Goal: Transaction & Acquisition: Purchase product/service

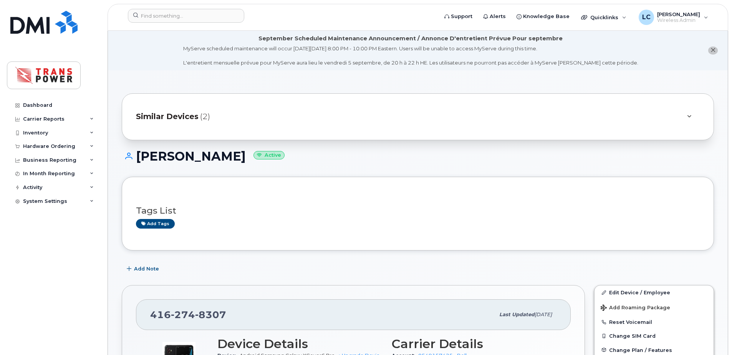
scroll to position [102, 0]
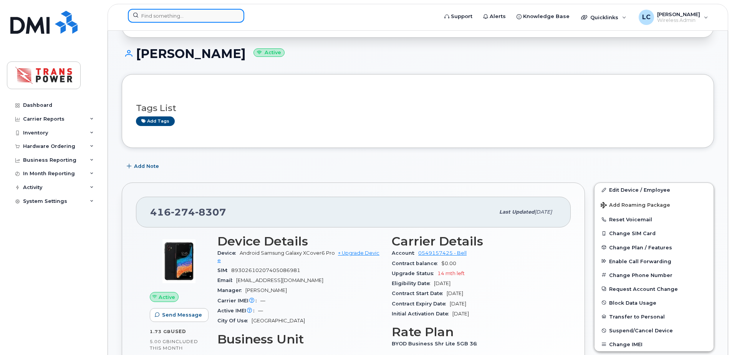
click at [195, 14] on input at bounding box center [186, 16] width 116 height 14
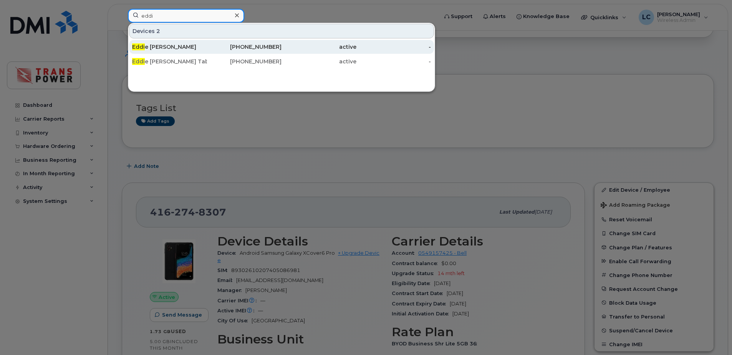
type input "eddi"
click at [174, 49] on div "Eddi e Cruz" at bounding box center [169, 47] width 75 height 8
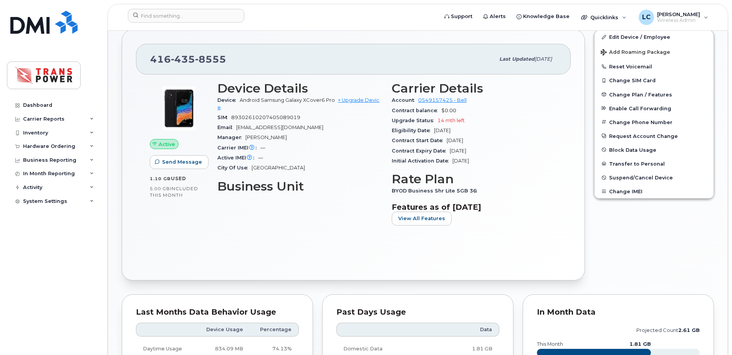
scroll to position [205, 0]
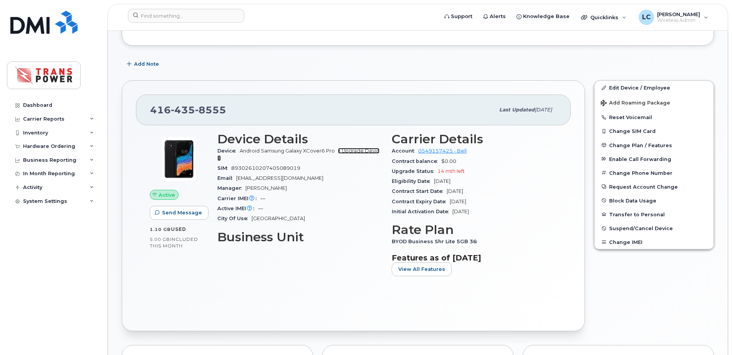
click at [348, 150] on link "+ Upgrade Device" at bounding box center [298, 154] width 162 height 13
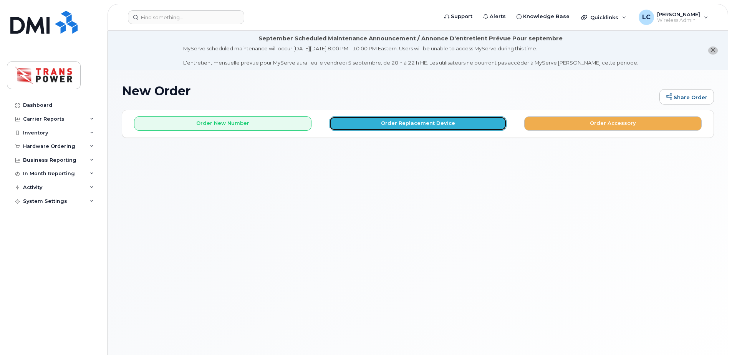
click at [361, 123] on button "Order Replacement Device" at bounding box center [417, 123] width 177 height 14
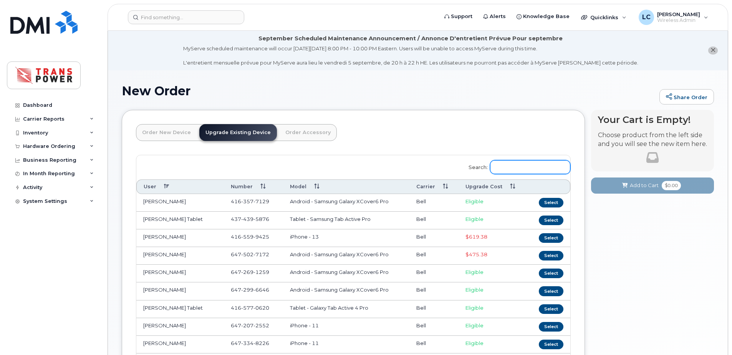
click at [505, 164] on input "Search:" at bounding box center [530, 167] width 80 height 14
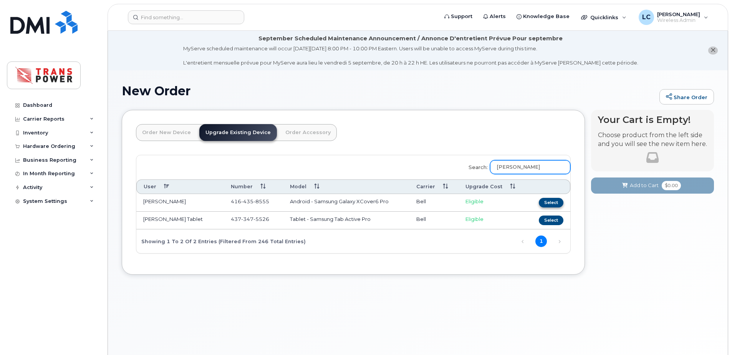
type input "eddie"
click at [549, 202] on button "Select" at bounding box center [550, 203] width 25 height 10
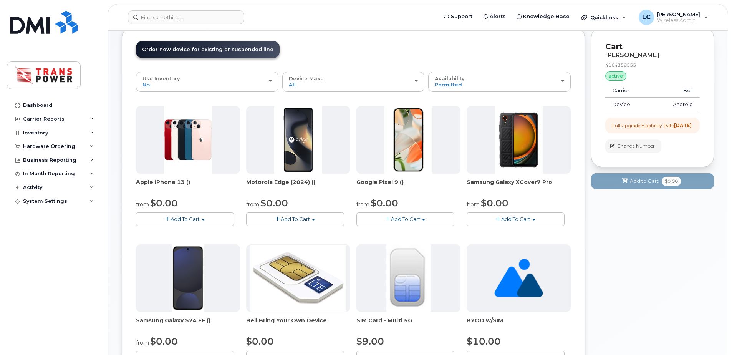
scroll to position [102, 0]
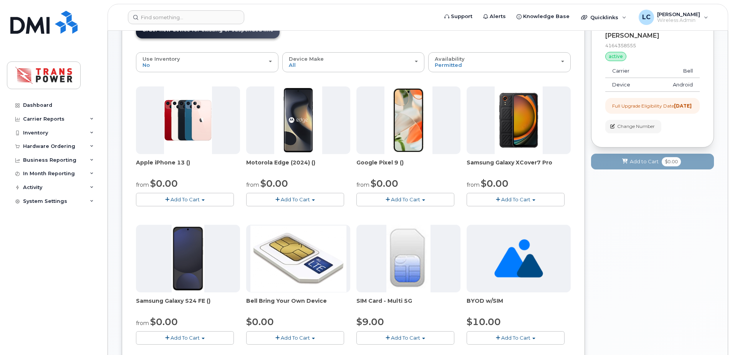
click at [554, 202] on button "Add To Cart" at bounding box center [515, 199] width 98 height 13
click at [522, 212] on link "$0.00 - 3 year term - voice & data plan" at bounding box center [523, 214] width 111 height 10
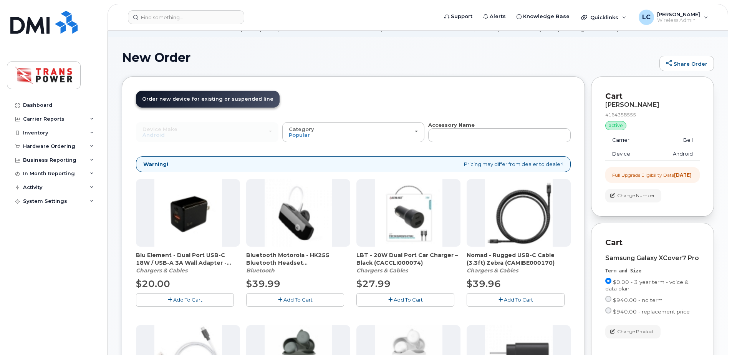
scroll to position [0, 0]
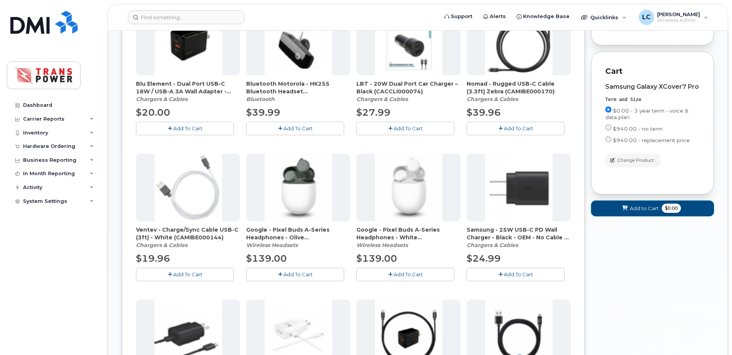
click at [654, 216] on button "Add to Cart $0.00" at bounding box center [652, 208] width 123 height 16
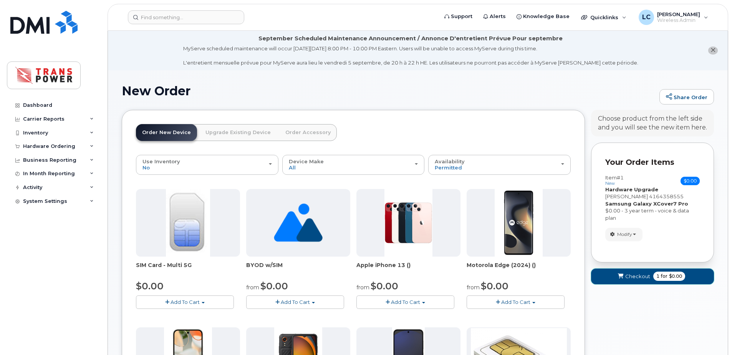
click at [633, 277] on span "Checkout" at bounding box center [637, 276] width 25 height 7
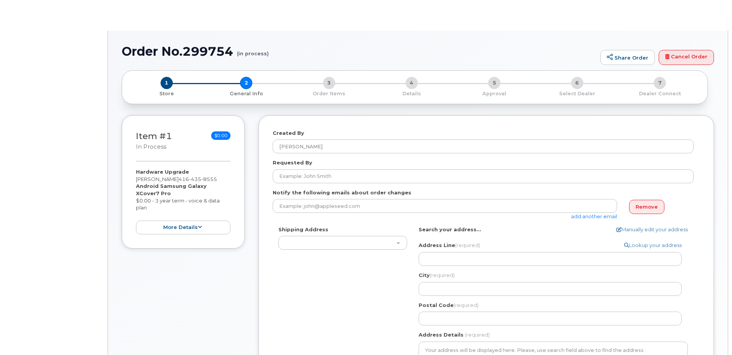
type textarea "[STREET_ADDRESS]"
type input "[PERSON_NAME]"
select select
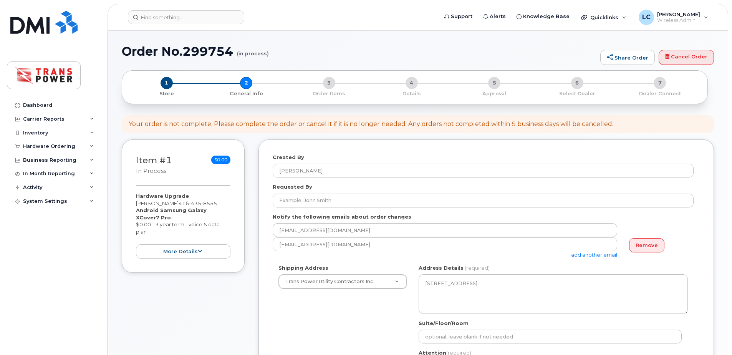
click at [370, 179] on form "Created By Liam Crichton Requested By Notify the following emails about order c…" at bounding box center [486, 332] width 427 height 357
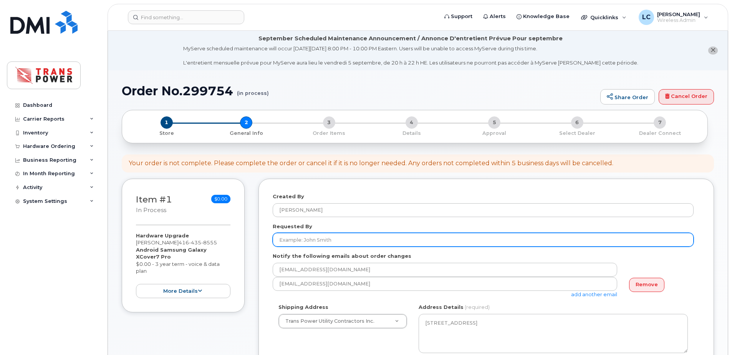
click at [334, 237] on input "Requested By" at bounding box center [483, 240] width 421 height 14
type input "[PERSON_NAME]"
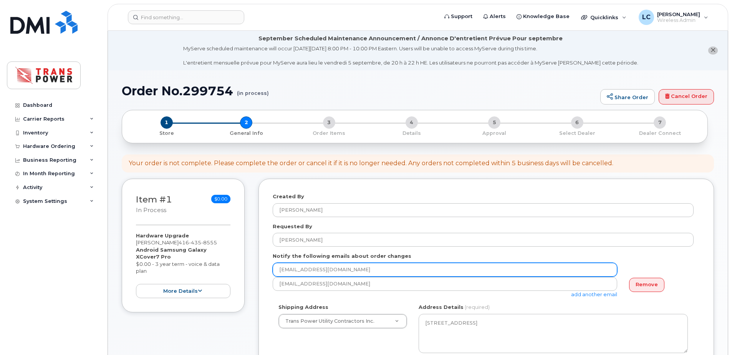
type input "dtersigni@transpower.ca"
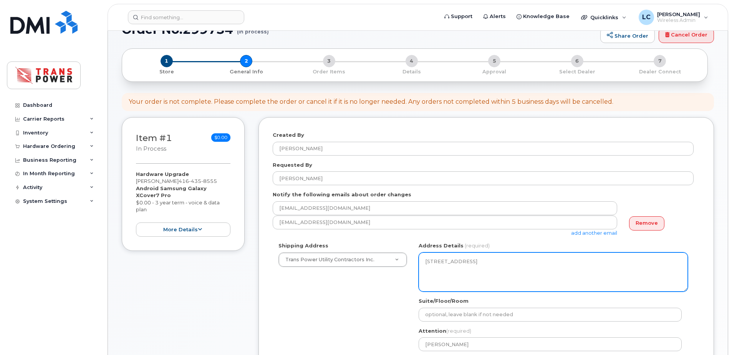
scroll to position [307, 0]
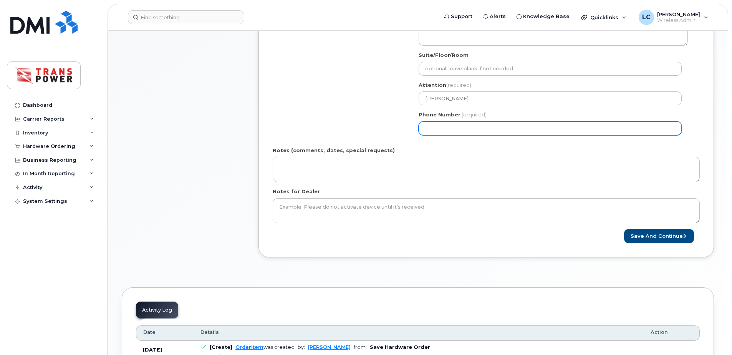
click at [448, 134] on input "Phone Number" at bounding box center [549, 128] width 263 height 14
select select
type input "647533890"
select select
type input "6475338903"
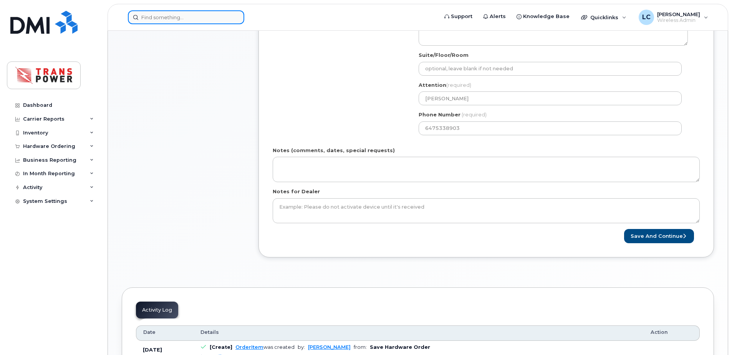
click at [221, 18] on input at bounding box center [186, 17] width 116 height 14
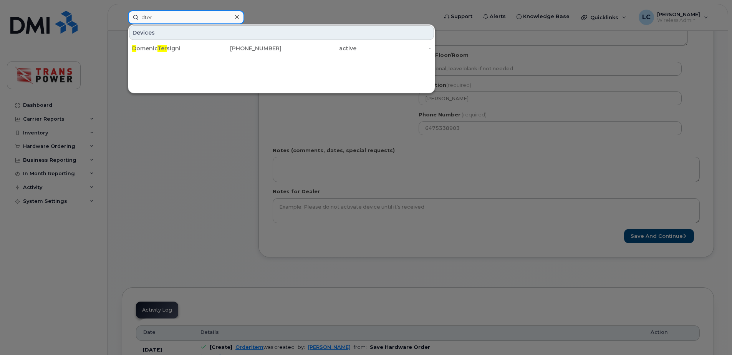
type input "dter"
click at [454, 129] on div at bounding box center [366, 177] width 732 height 355
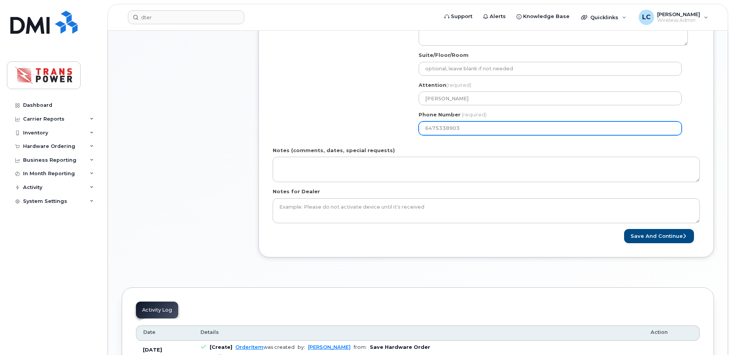
drag, startPoint x: 443, startPoint y: 127, endPoint x: 447, endPoint y: 134, distance: 7.7
click at [443, 127] on input "6475338903" at bounding box center [549, 128] width 263 height 14
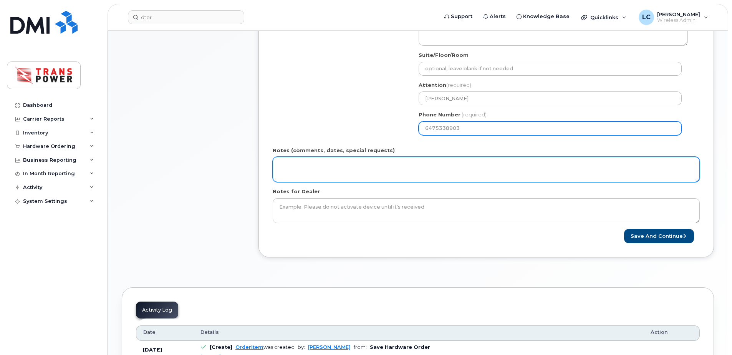
select select
type input "647538903"
select select
type input "6475538903"
select select
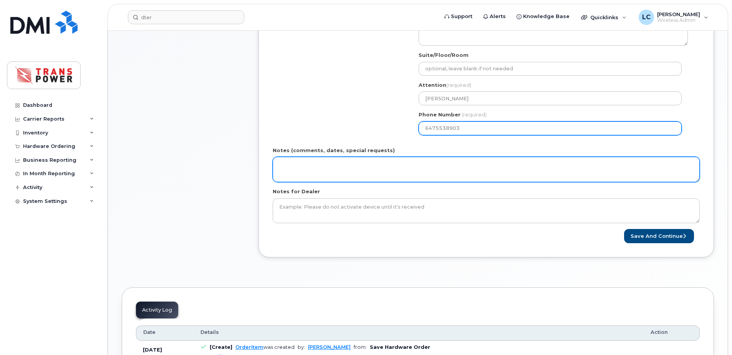
type input "647553890"
select select
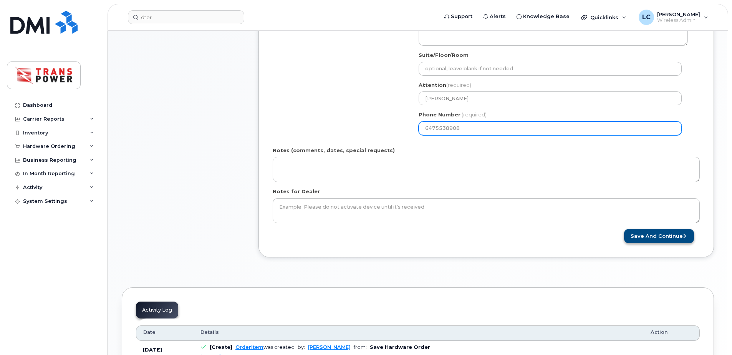
type input "6475538908"
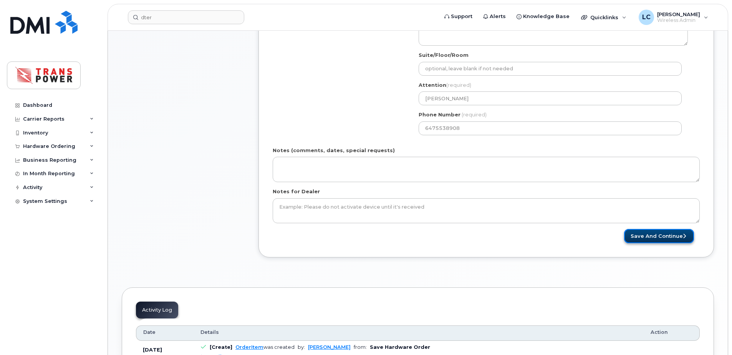
click at [644, 239] on button "Save and Continue" at bounding box center [659, 236] width 70 height 14
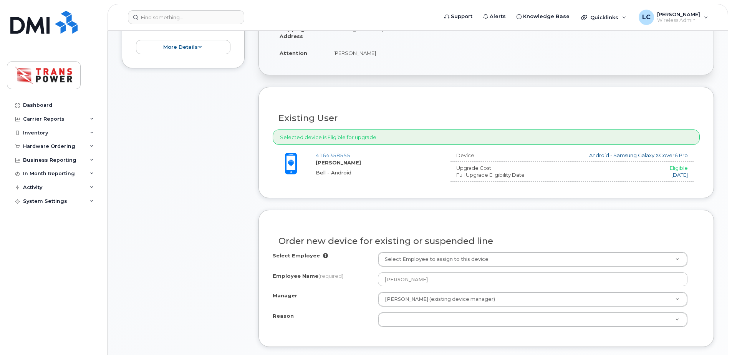
scroll to position [346, 0]
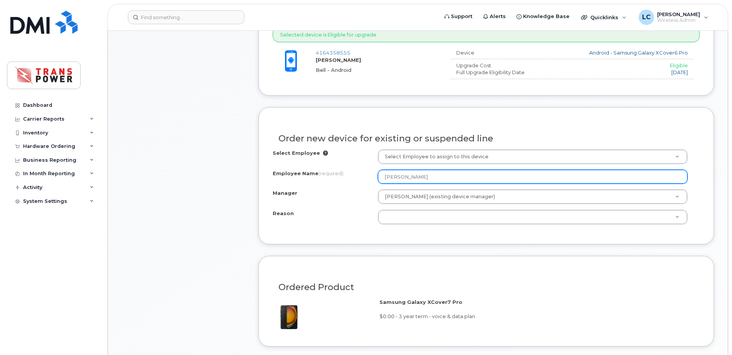
click at [436, 180] on input "[PERSON_NAME]" at bounding box center [532, 177] width 309 height 14
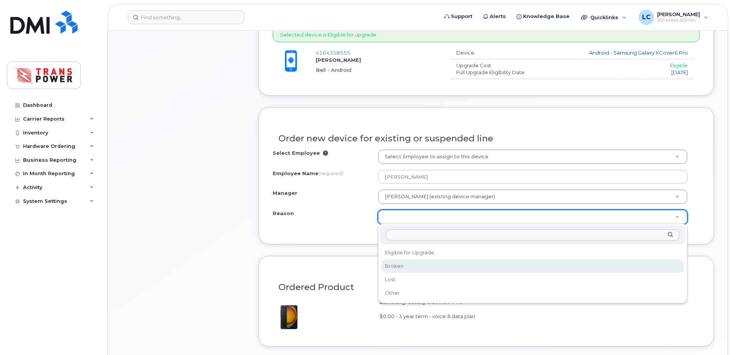
select select "broken"
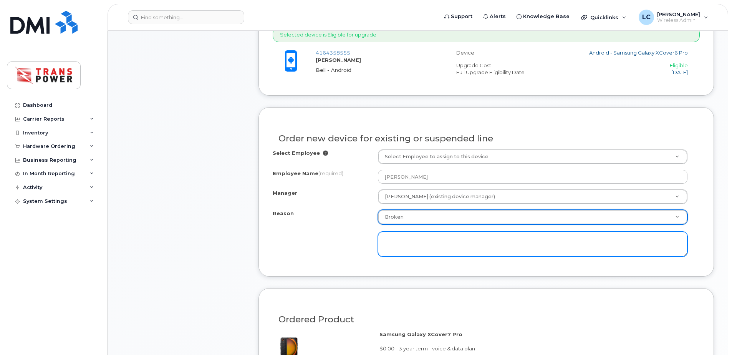
click at [435, 232] on textarea at bounding box center [532, 243] width 309 height 25
click at [423, 244] on textarea "not charging" at bounding box center [532, 243] width 309 height 25
type textarea "n"
click at [430, 233] on textarea at bounding box center [532, 243] width 309 height 25
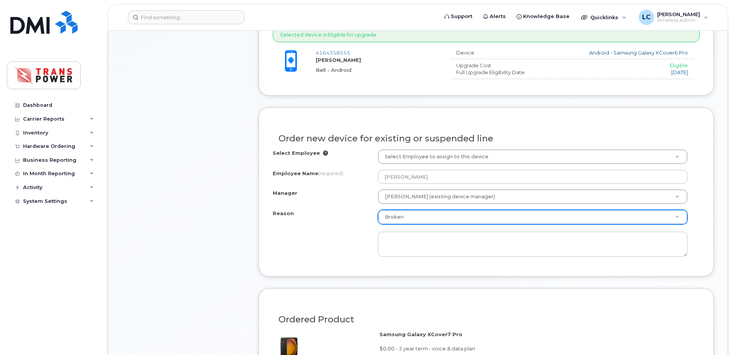
click at [322, 231] on div "Reason Broken Reason Eligible for Upgrade Broken Lost Other" at bounding box center [486, 233] width 427 height 47
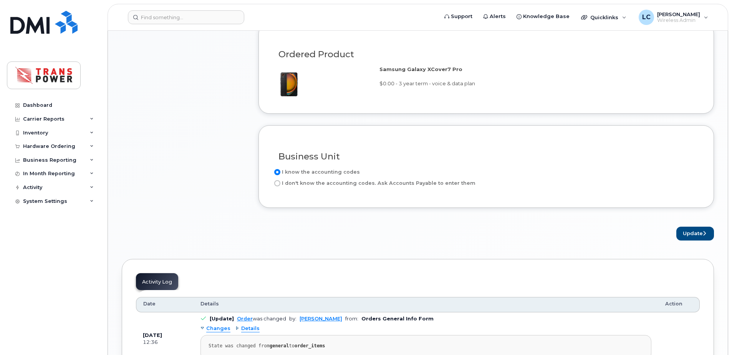
scroll to position [500, 0]
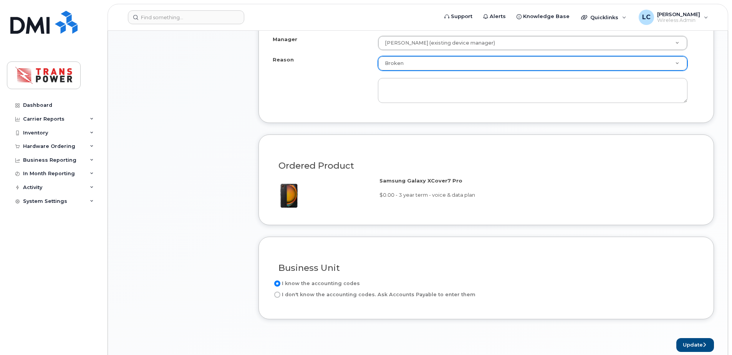
click at [554, 106] on div "Select Employee Select Employee to assign to this device Employee Name (require…" at bounding box center [486, 52] width 427 height 113
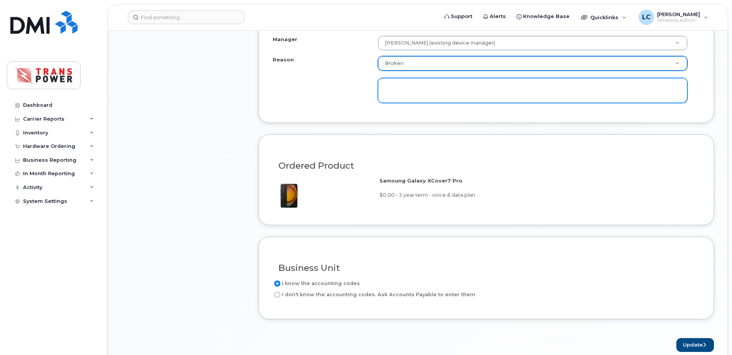
click at [554, 98] on textarea at bounding box center [532, 90] width 309 height 25
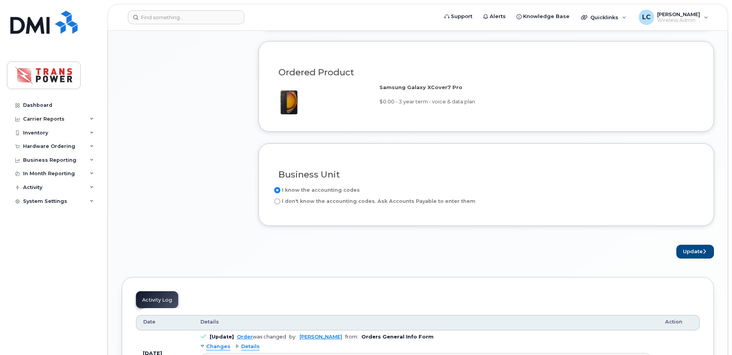
scroll to position [551, 0]
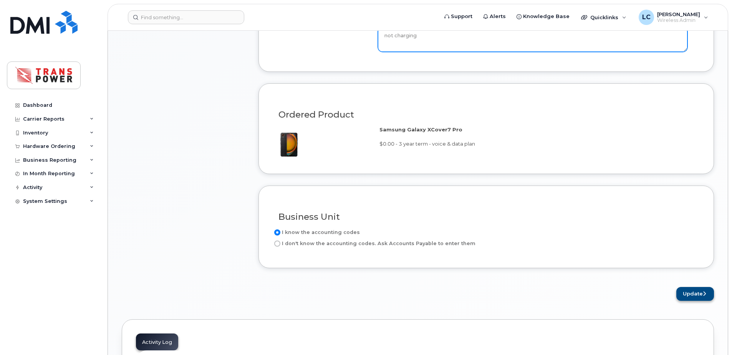
type textarea "not charging"
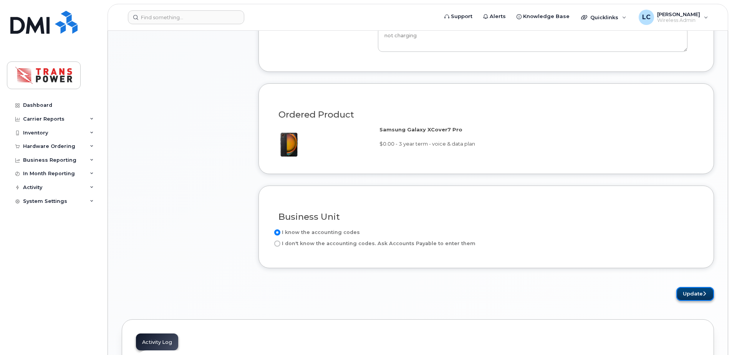
click at [683, 287] on button "Update" at bounding box center [695, 294] width 38 height 14
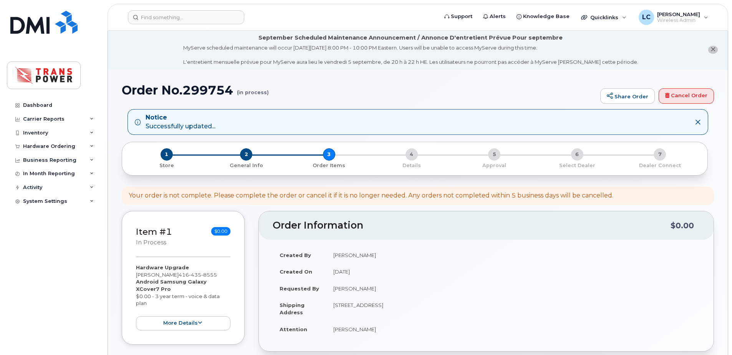
scroll to position [256, 0]
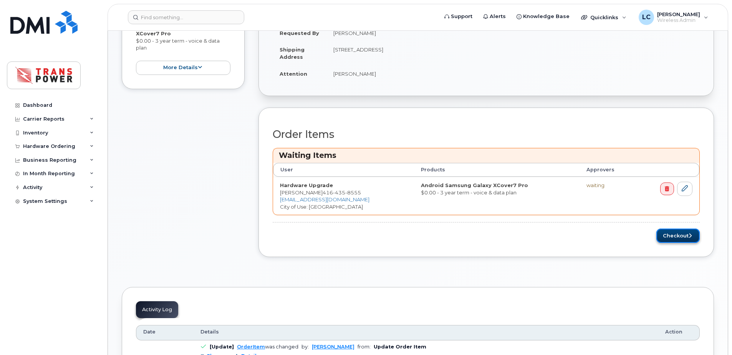
click at [666, 232] on button "Checkout" at bounding box center [677, 235] width 43 height 14
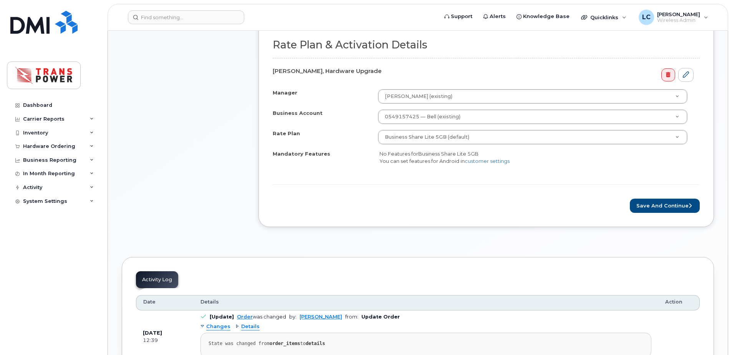
scroll to position [358, 0]
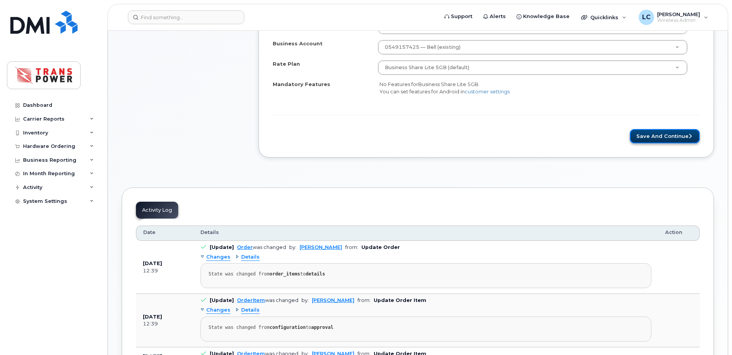
drag, startPoint x: 672, startPoint y: 130, endPoint x: 664, endPoint y: 134, distance: 9.1
click at [671, 130] on button "Save and Continue" at bounding box center [664, 136] width 70 height 14
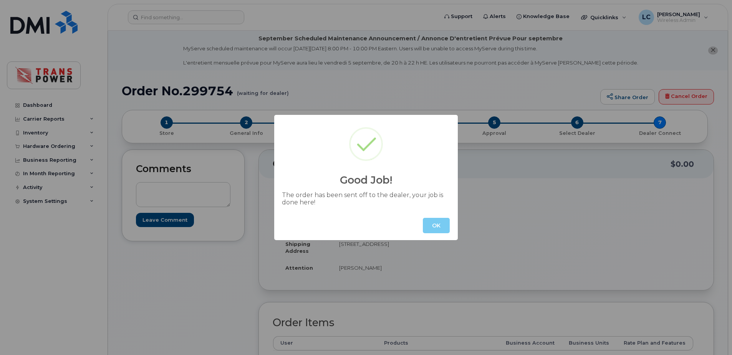
click at [438, 223] on button "OK" at bounding box center [436, 225] width 27 height 15
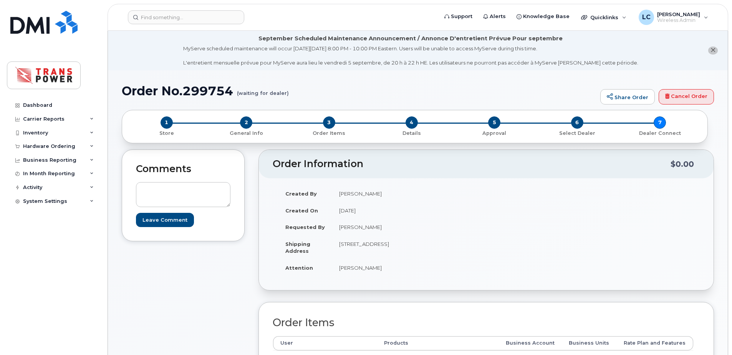
scroll to position [205, 0]
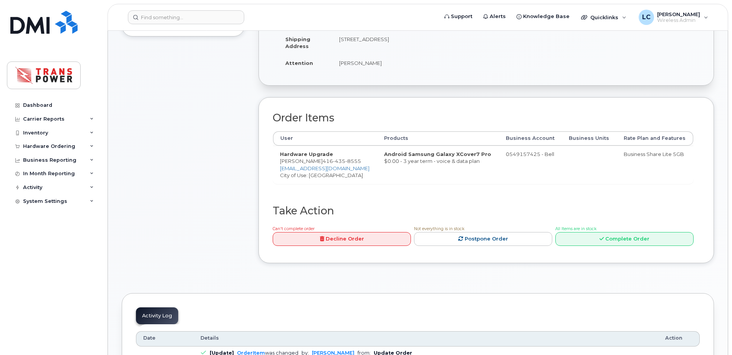
click at [531, 63] on div "Created By [PERSON_NAME] Created On [DATE] Requested By [PERSON_NAME] Shipping …" at bounding box center [486, 28] width 427 height 97
